Goal: Task Accomplishment & Management: Manage account settings

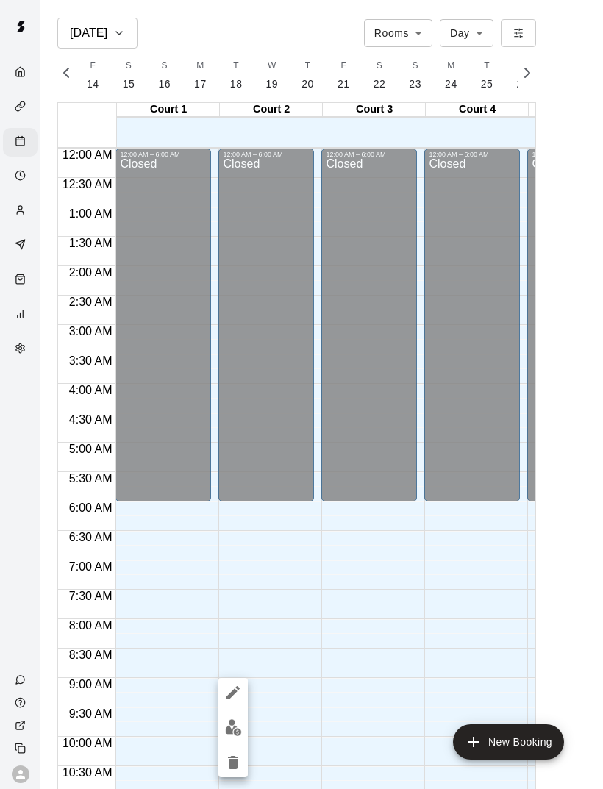
scroll to position [657, 5]
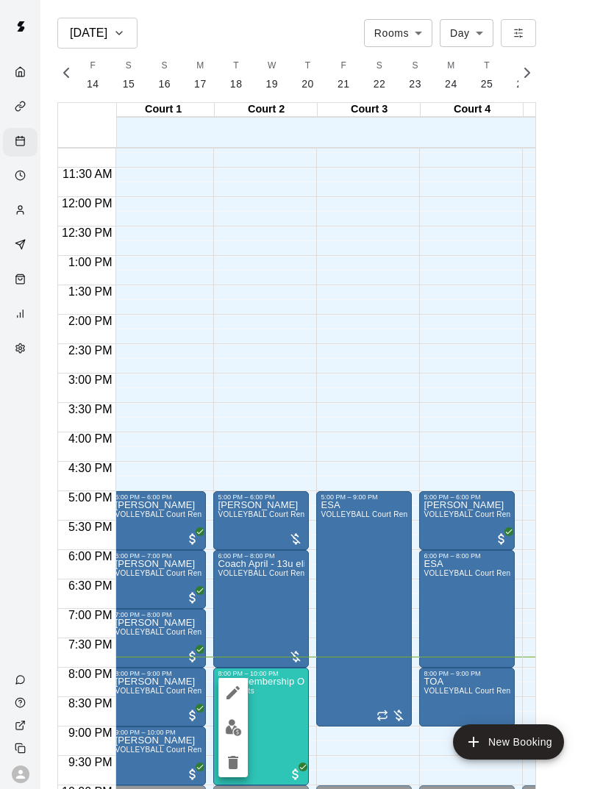
click at [286, 702] on div at bounding box center [301, 394] width 603 height 789
click at [246, 723] on button "edit" at bounding box center [232, 727] width 29 height 29
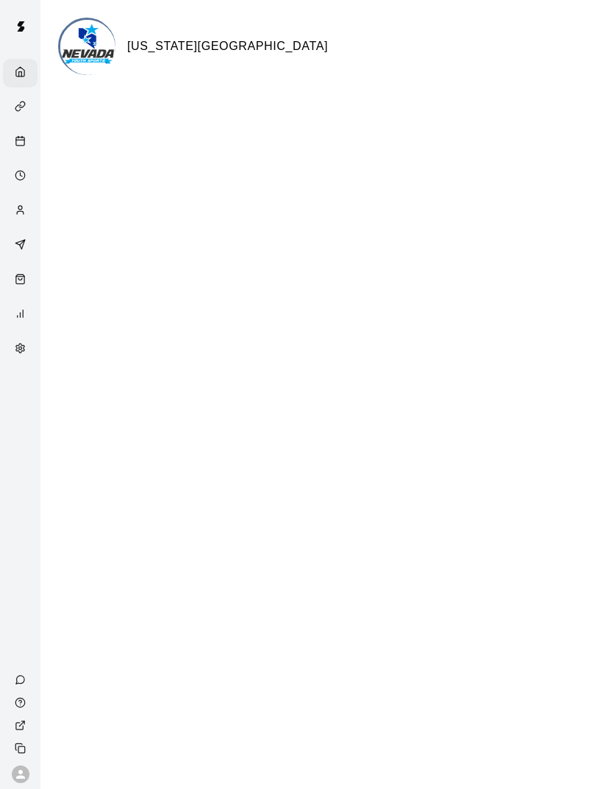
click at [21, 140] on line "Calendar" at bounding box center [20, 140] width 8 height 0
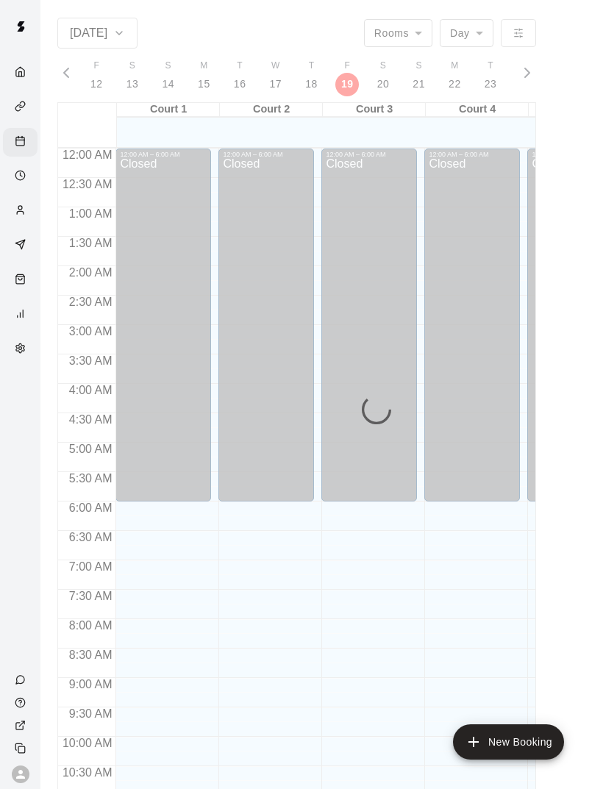
scroll to position [663, 0]
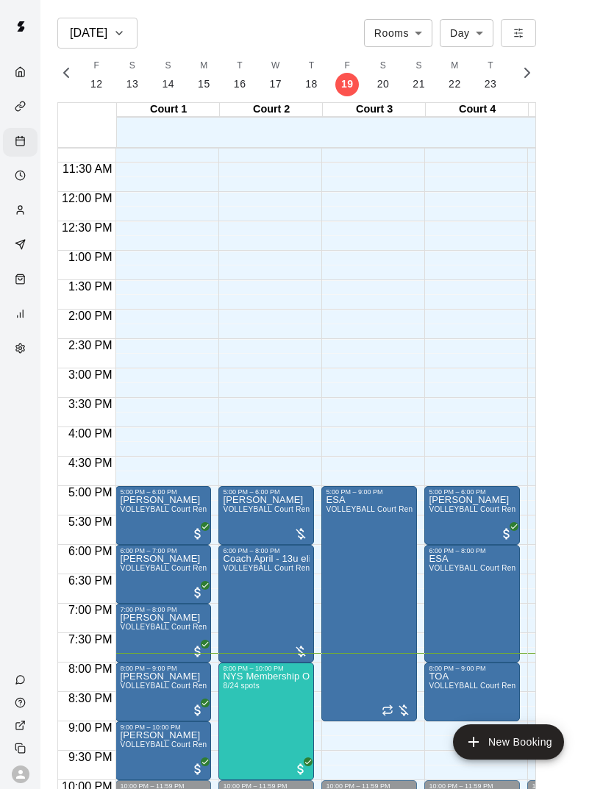
click at [243, 728] on img "edit" at bounding box center [238, 722] width 17 height 17
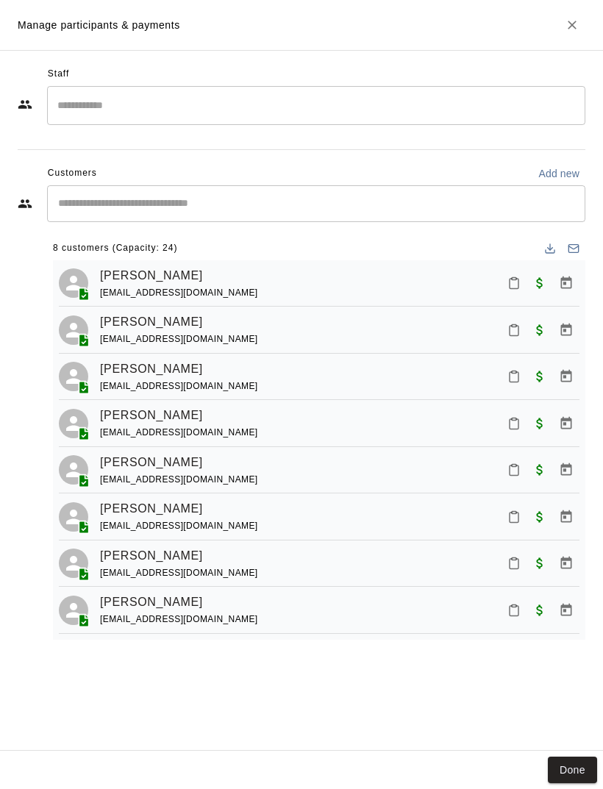
click at [510, 310] on div "[PERSON_NAME] [EMAIL_ADDRESS][DOMAIN_NAME] [PERSON_NAME] [EMAIL_ADDRESS][DOMAIN…" at bounding box center [319, 449] width 532 height 379
click at [521, 330] on button "Mark attendance" at bounding box center [514, 330] width 25 height 25
click at [578, 324] on p "[PERSON_NAME] attended" at bounding box center [588, 328] width 130 height 15
click at [514, 430] on button "Mark attendance" at bounding box center [514, 423] width 25 height 25
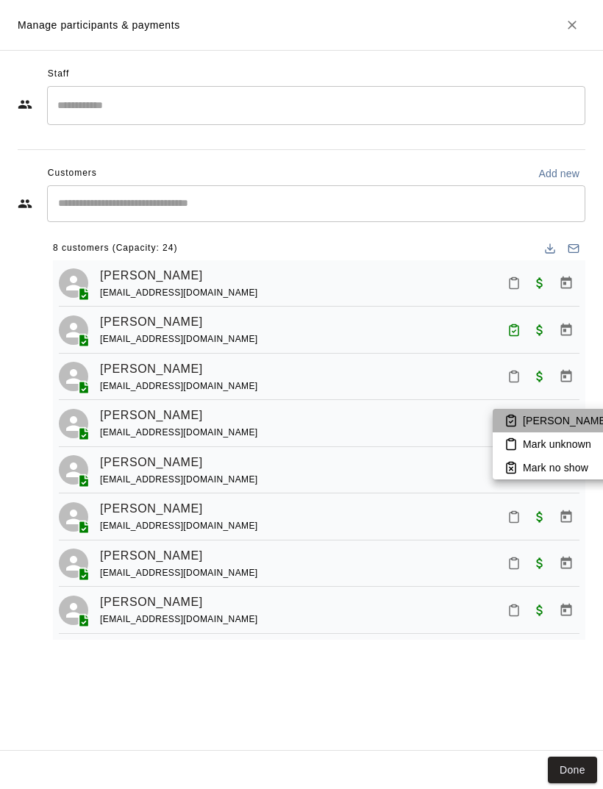
click at [585, 415] on p "[PERSON_NAME] attended" at bounding box center [588, 420] width 130 height 15
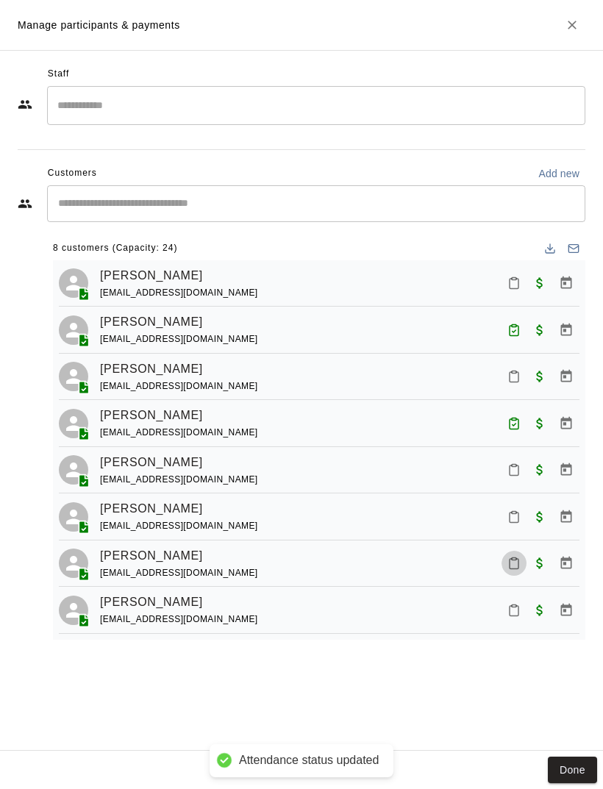
click at [512, 565] on icon "Mark attendance" at bounding box center [514, 564] width 9 height 10
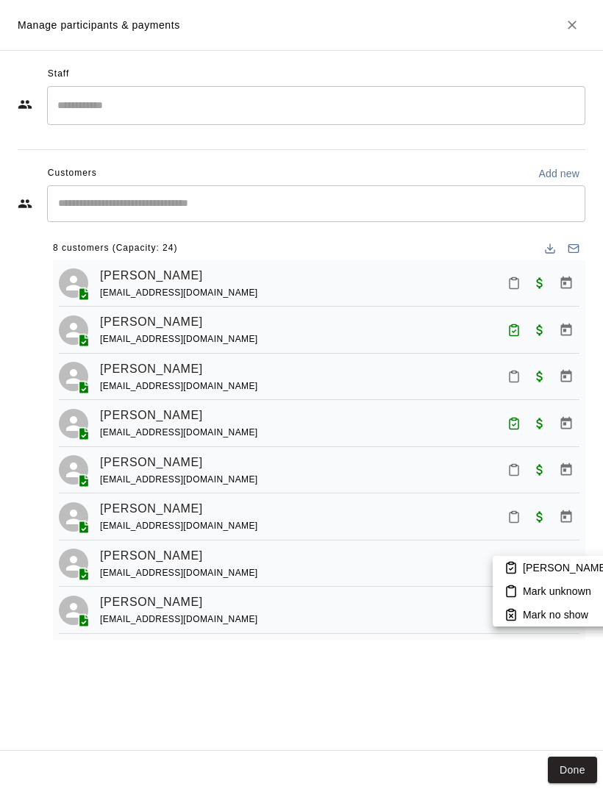
click at [583, 562] on p "[PERSON_NAME] attended" at bounding box center [588, 567] width 130 height 15
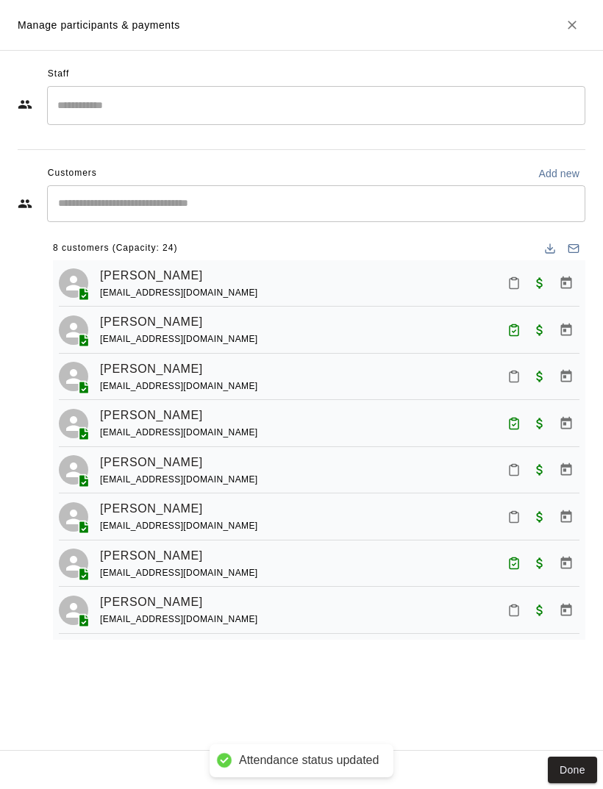
click at [522, 279] on button "Mark attendance" at bounding box center [514, 283] width 25 height 25
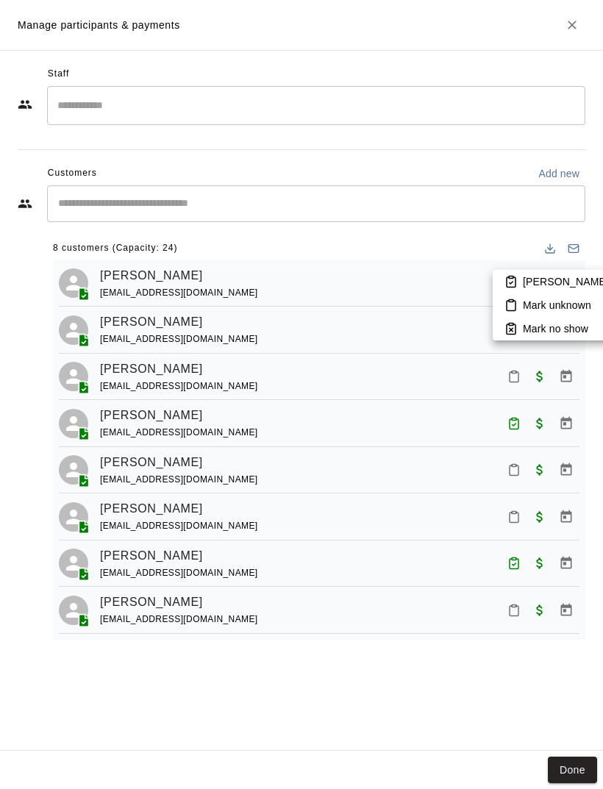
click at [585, 276] on p "[PERSON_NAME] attended" at bounding box center [588, 281] width 130 height 15
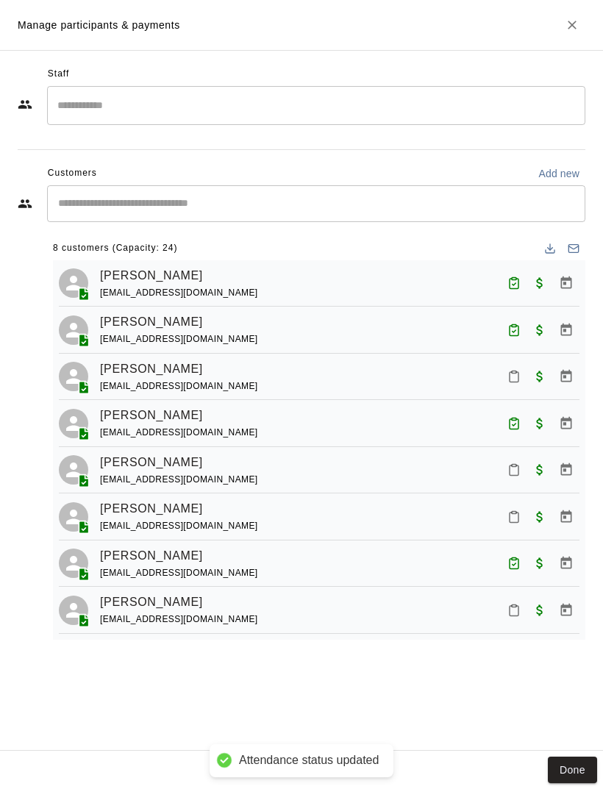
click at [521, 379] on button "Mark attendance" at bounding box center [514, 376] width 25 height 25
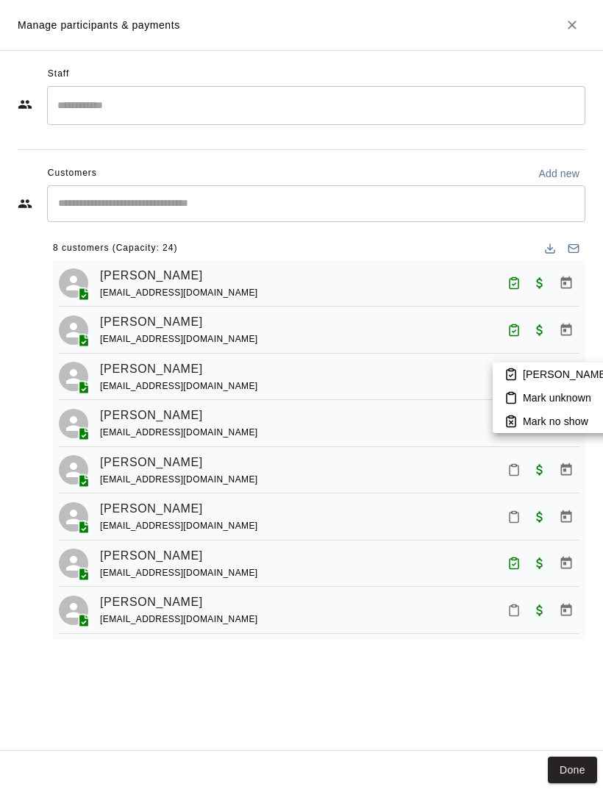
click at [583, 374] on p "[PERSON_NAME] attended" at bounding box center [588, 374] width 130 height 15
click at [524, 472] on button "Mark attendance" at bounding box center [514, 469] width 25 height 25
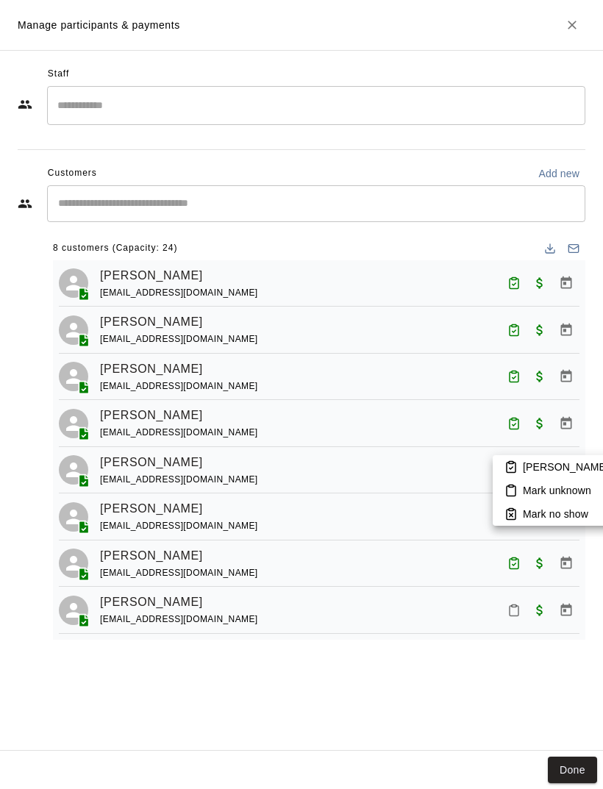
click at [571, 466] on p "[PERSON_NAME] attended" at bounding box center [588, 467] width 130 height 15
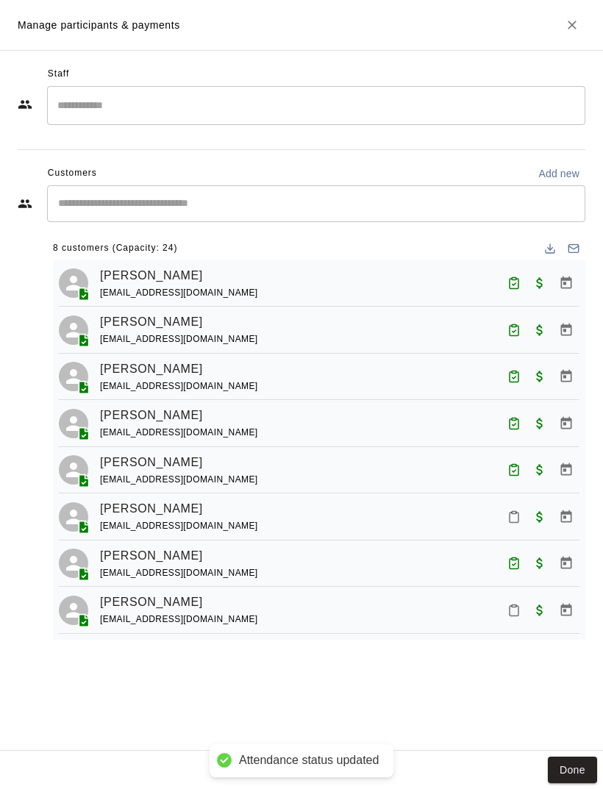
click at [523, 512] on button "Mark attendance" at bounding box center [514, 516] width 25 height 25
click at [554, 513] on p "[PERSON_NAME] attended" at bounding box center [588, 513] width 130 height 15
click at [508, 604] on icon "Mark attendance" at bounding box center [513, 610] width 13 height 13
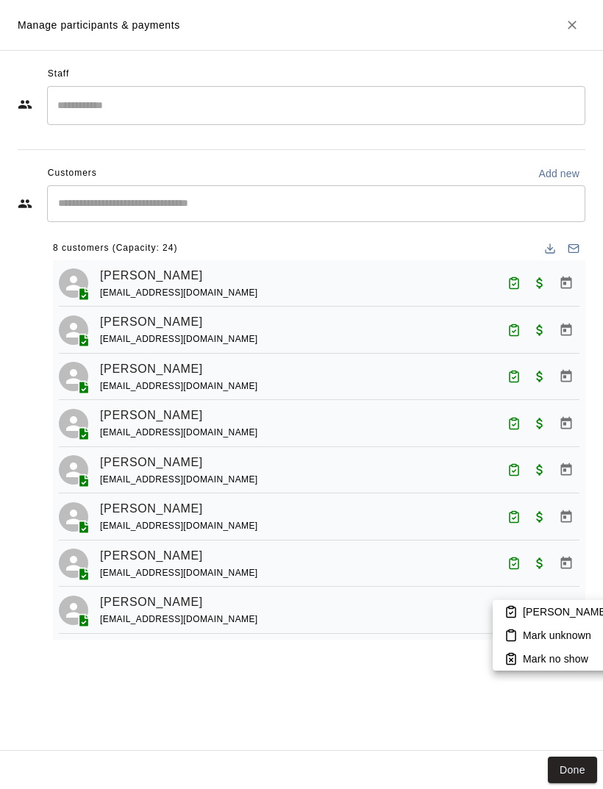
click at [567, 608] on p "[PERSON_NAME] attended" at bounding box center [588, 611] width 130 height 15
click at [579, 765] on button "Done" at bounding box center [572, 770] width 49 height 27
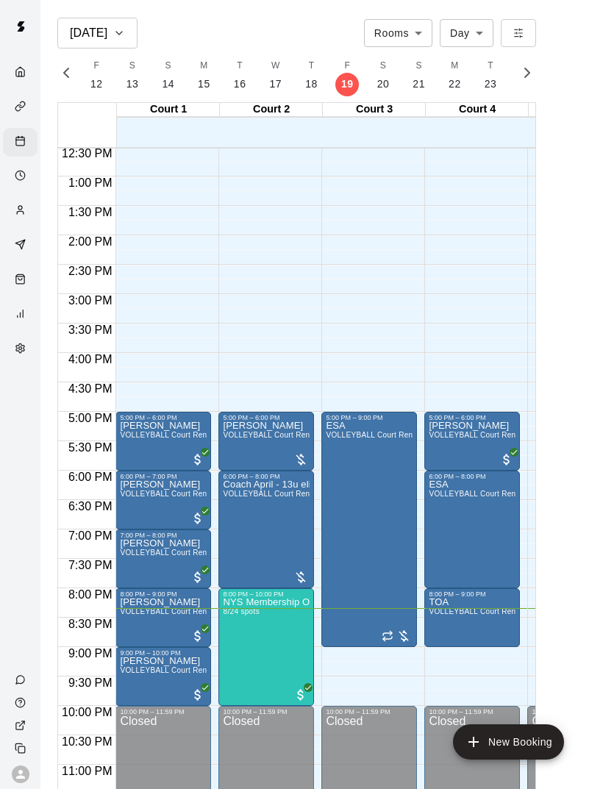
scroll to position [707, 0]
